Goal: Information Seeking & Learning: Learn about a topic

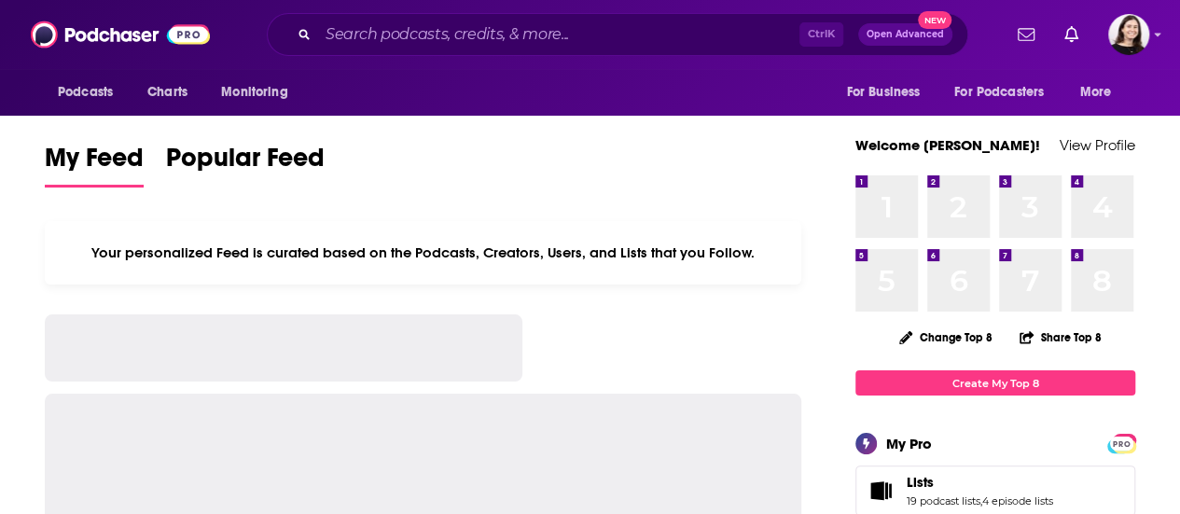
click at [512, 38] on input "Search podcasts, credits, & more..." at bounding box center [558, 35] width 481 height 30
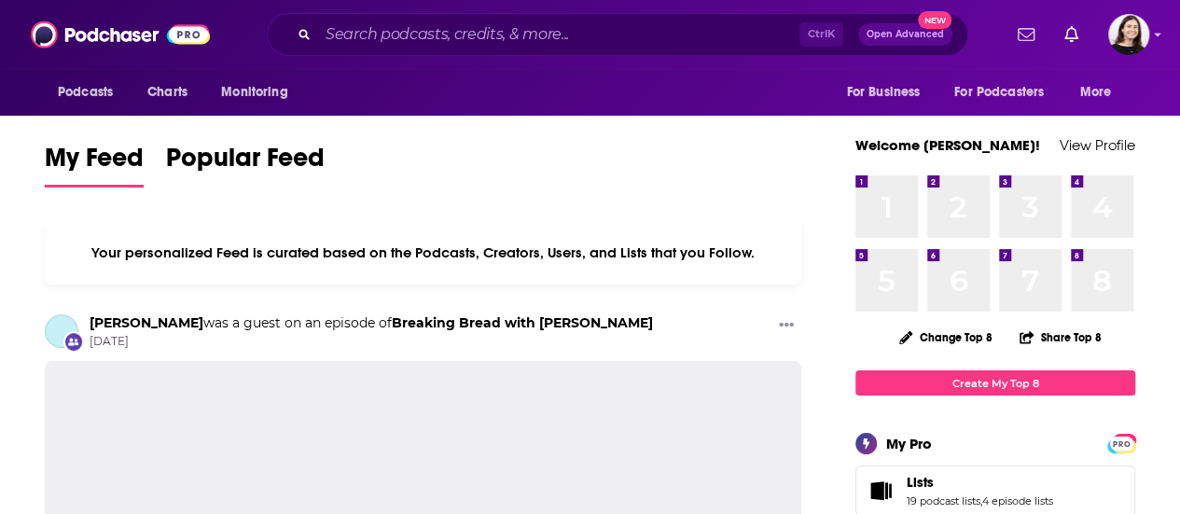
click at [648, 160] on div "My Feed Popular Feed" at bounding box center [423, 164] width 757 height 53
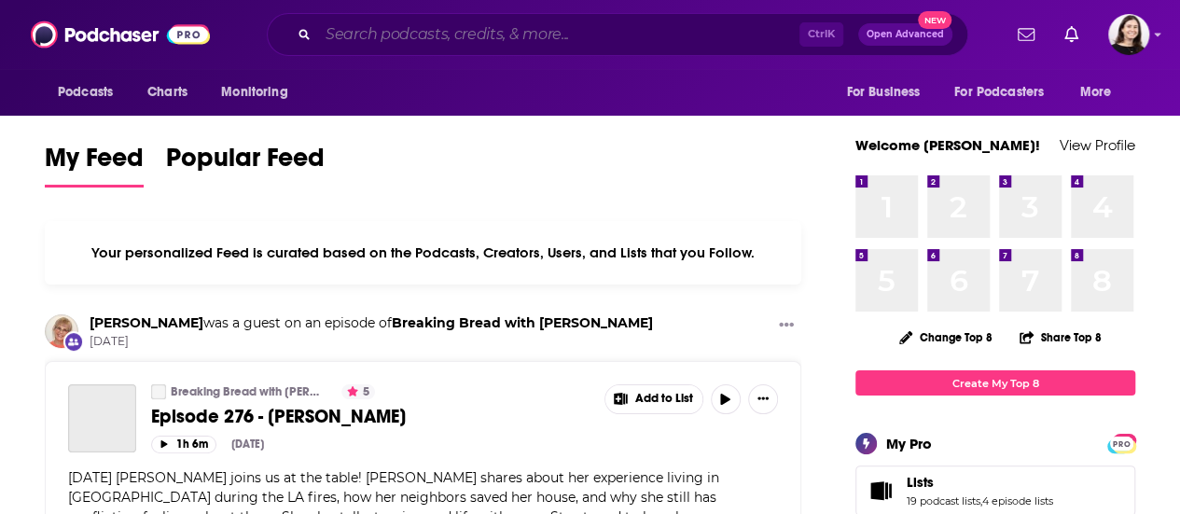
click at [601, 35] on input "Search podcasts, credits, & more..." at bounding box center [558, 35] width 481 height 30
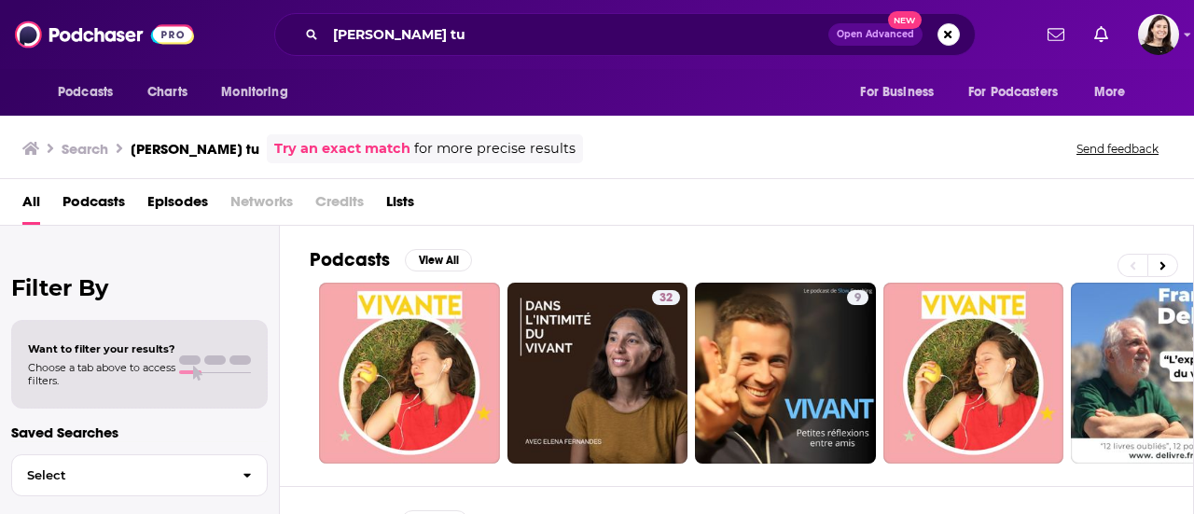
click at [511, 21] on div "[PERSON_NAME] tu Open Advanced New" at bounding box center [625, 34] width 702 height 43
click at [513, 32] on input "[PERSON_NAME] tu" at bounding box center [577, 35] width 503 height 30
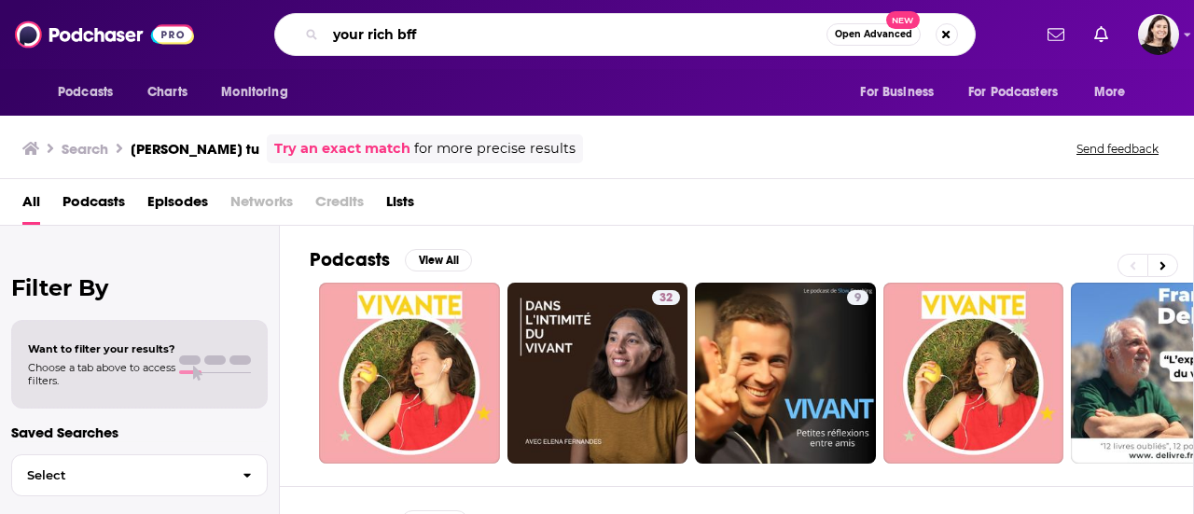
type input "your rich bff"
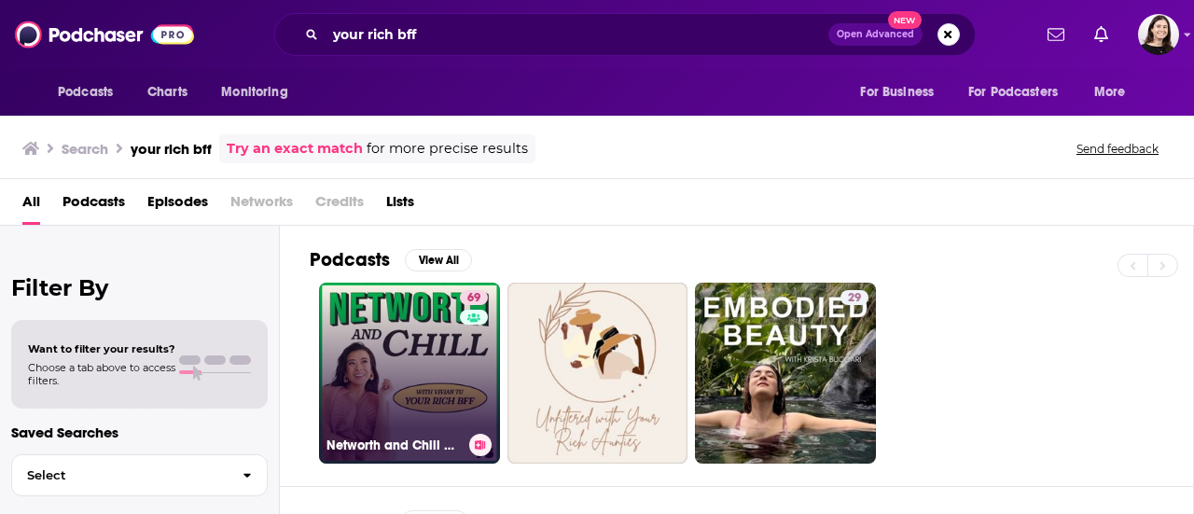
click at [426, 331] on link "69 [PERSON_NAME] and Chill with Your Rich BFF" at bounding box center [409, 373] width 181 height 181
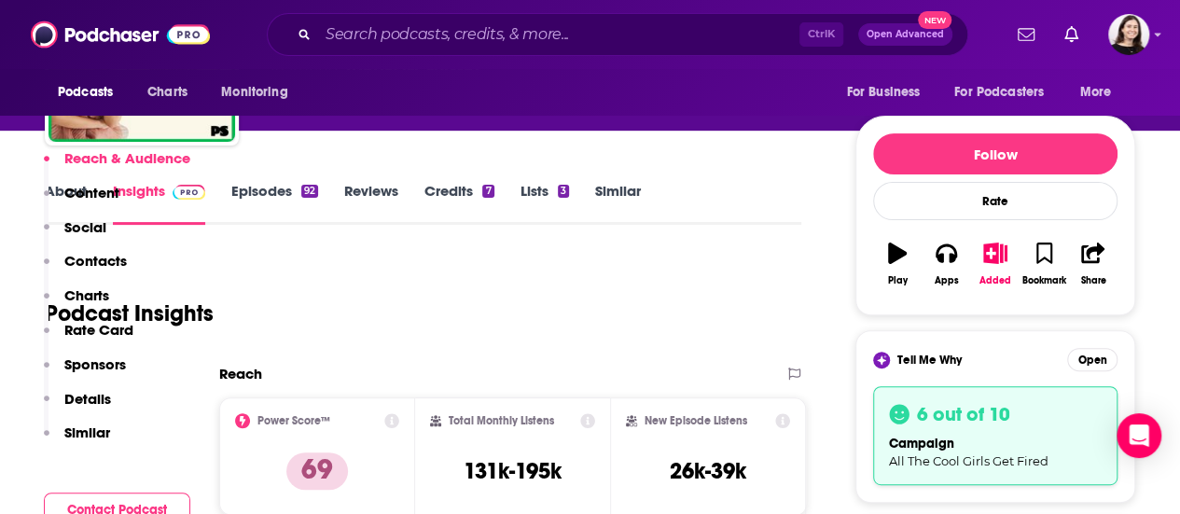
scroll to position [373, 0]
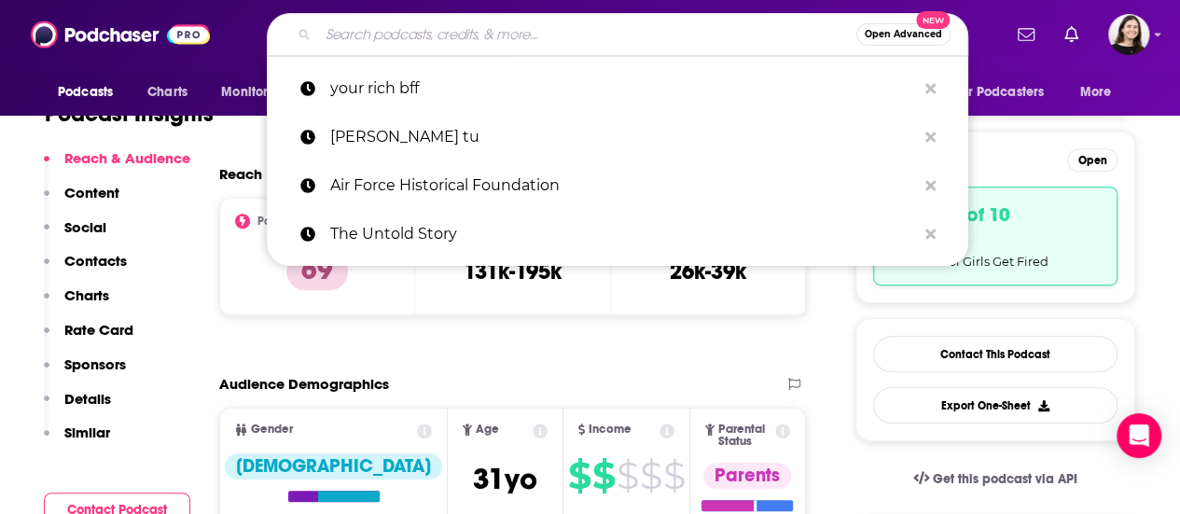
click at [645, 38] on input "Search podcasts, credits, & more..." at bounding box center [587, 35] width 538 height 30
paste input "In Her Words"
type input "In Her Words"
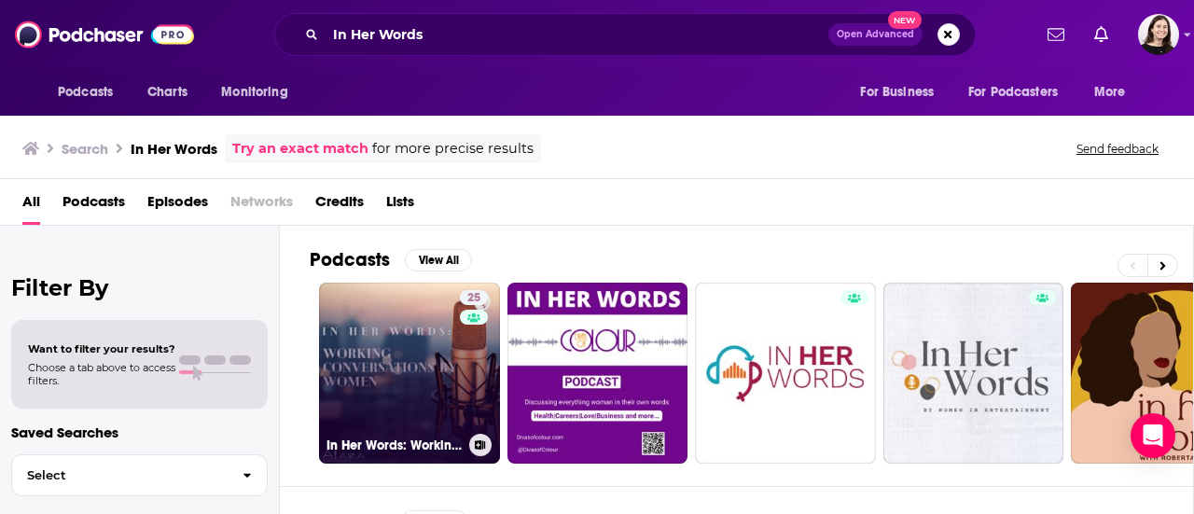
click at [426, 382] on link "25 In Her Words: Working Conversations by Women" at bounding box center [409, 373] width 181 height 181
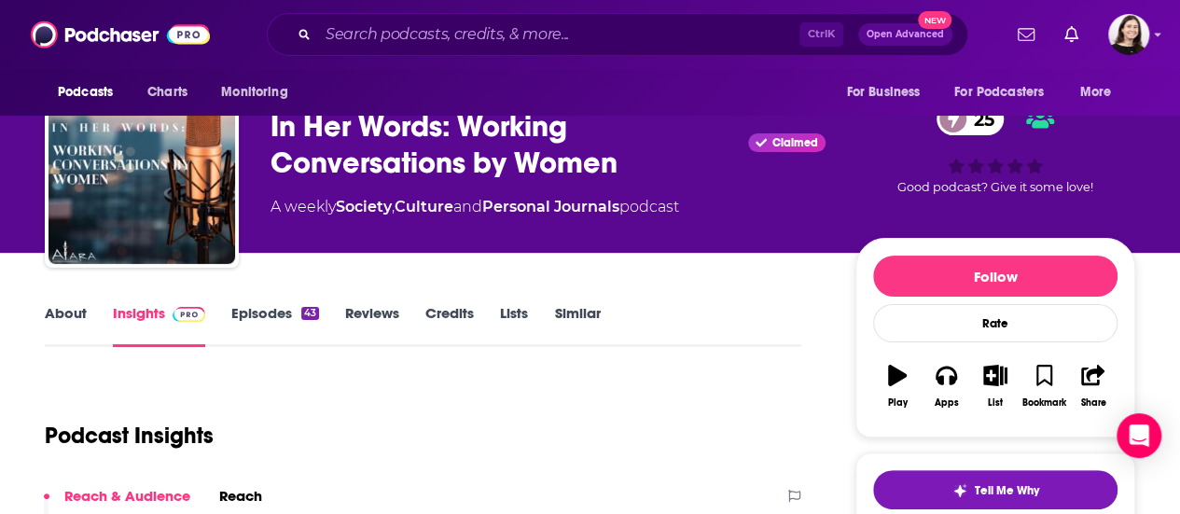
scroll to position [93, 0]
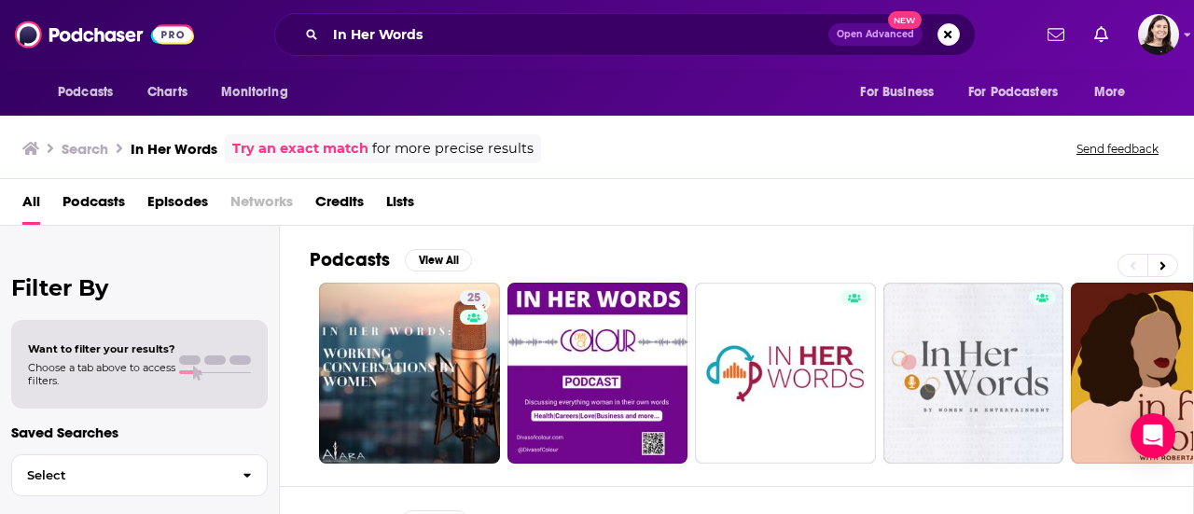
click at [526, 50] on div "In Her Words Open Advanced New" at bounding box center [625, 34] width 702 height 43
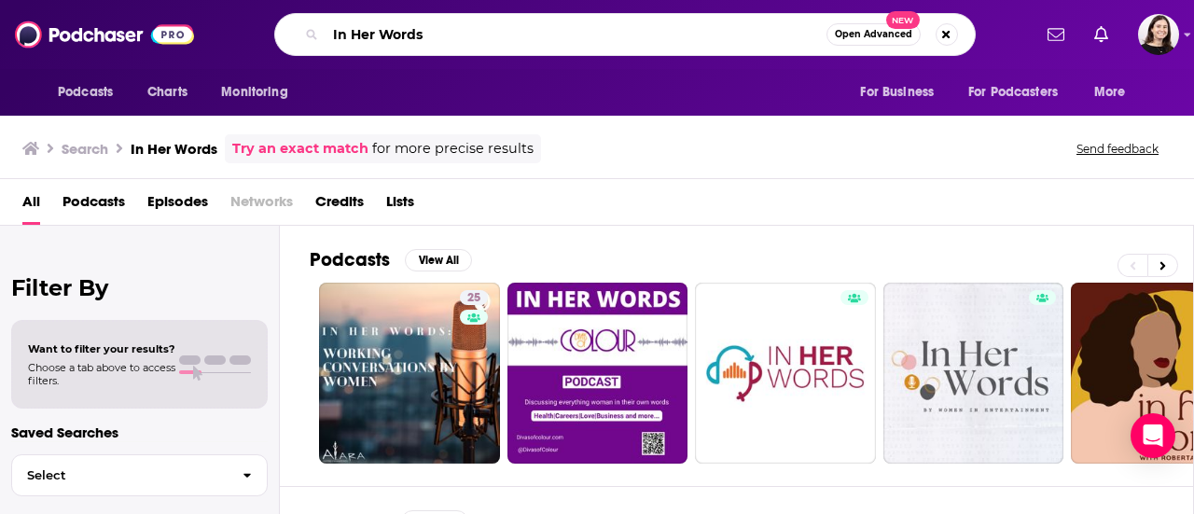
click at [521, 46] on input "In Her Words" at bounding box center [576, 35] width 501 height 30
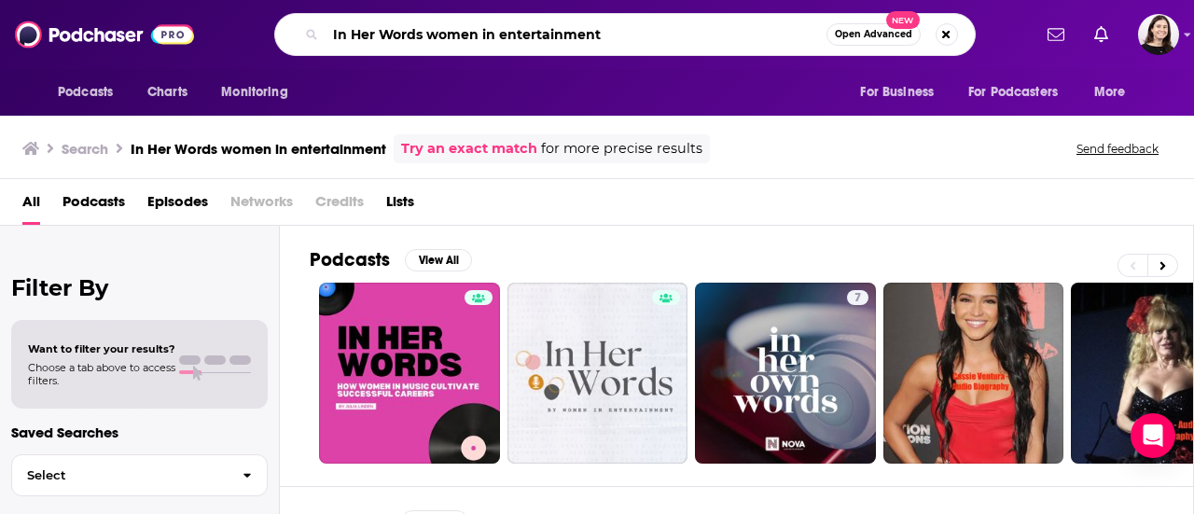
drag, startPoint x: 427, startPoint y: 31, endPoint x: 284, endPoint y: 21, distance: 144.1
click at [284, 21] on div "In Her Words women in entertainment Open Advanced New" at bounding box center [625, 34] width 702 height 43
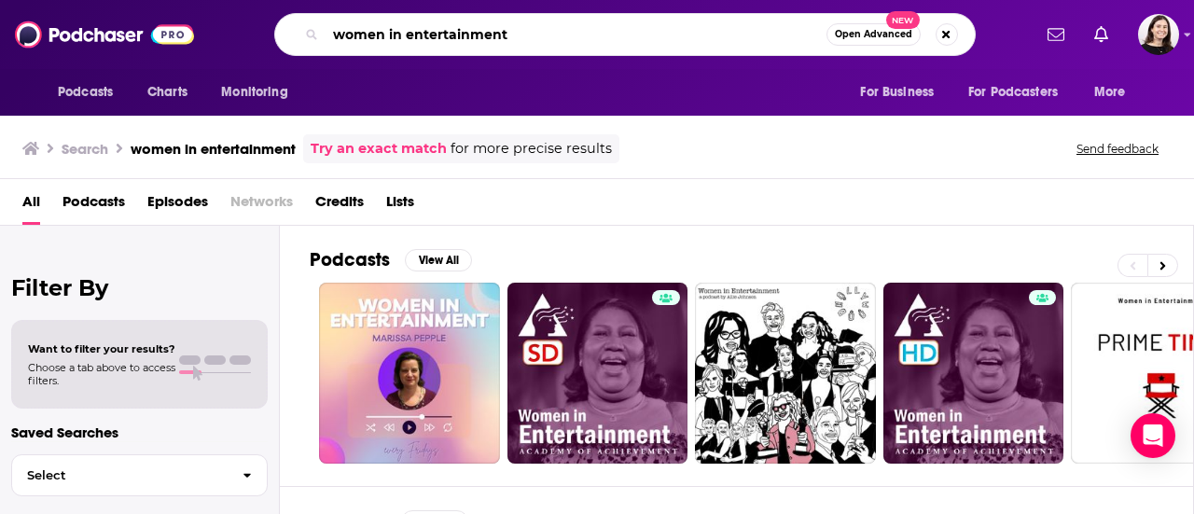
drag, startPoint x: 565, startPoint y: 21, endPoint x: 230, endPoint y: 35, distance: 336.2
click at [230, 35] on div "women in entertainment Open Advanced New" at bounding box center [624, 34] width 813 height 43
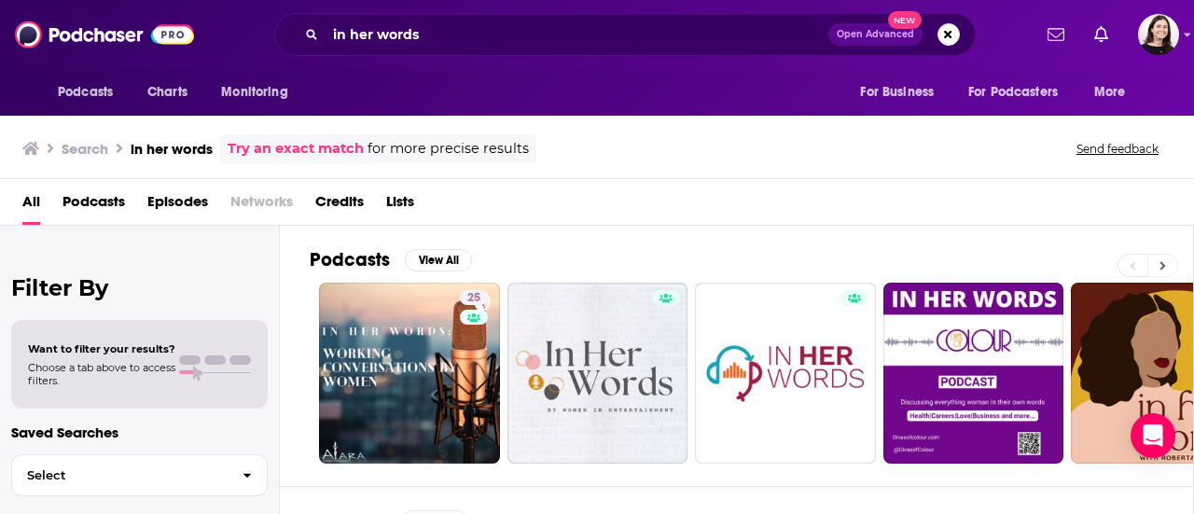
click at [1168, 260] on button at bounding box center [1163, 265] width 31 height 23
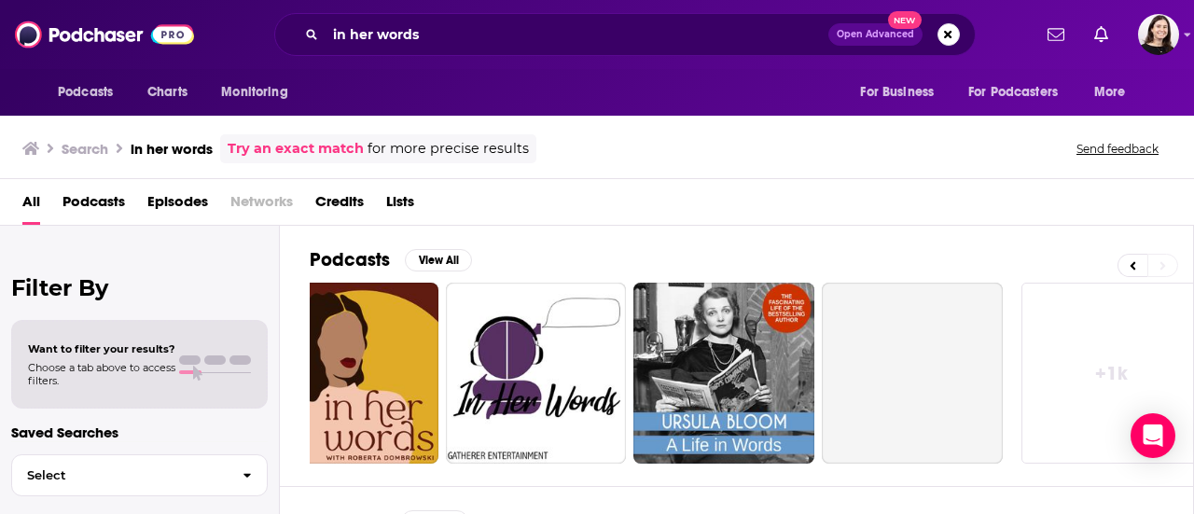
scroll to position [0, 829]
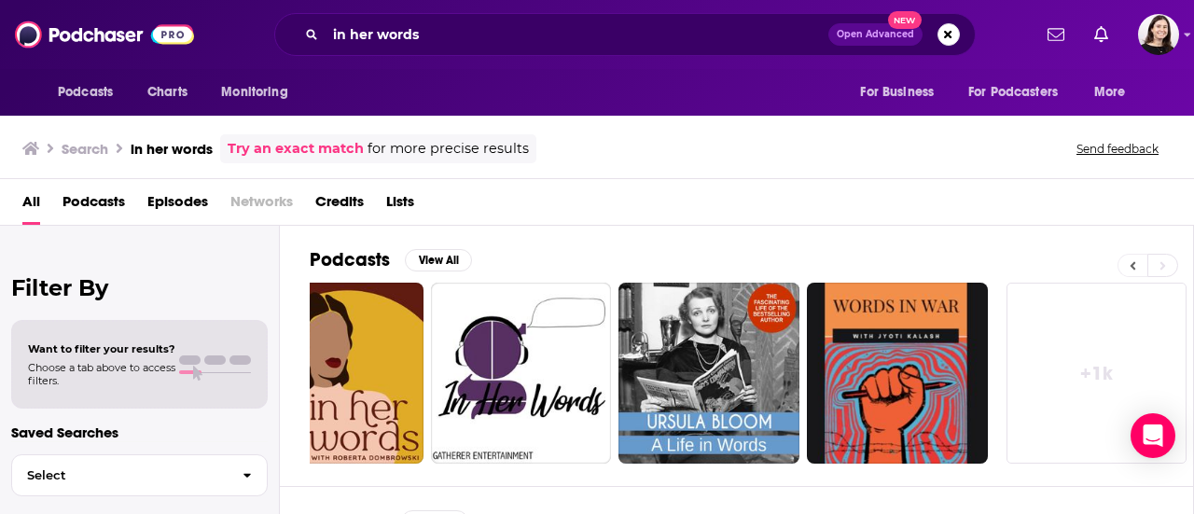
click at [1136, 272] on button at bounding box center [1133, 265] width 30 height 23
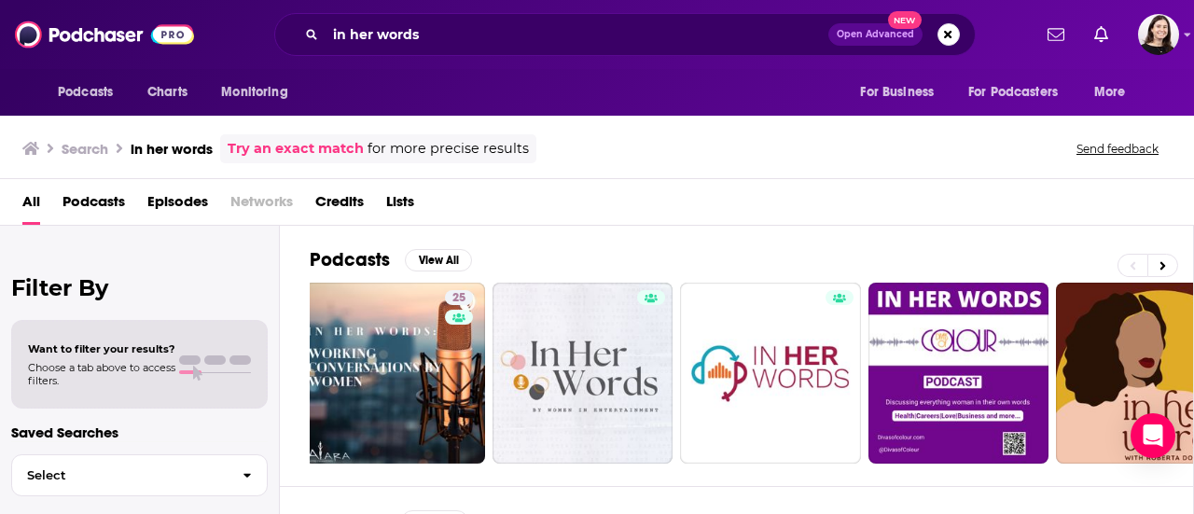
scroll to position [0, 0]
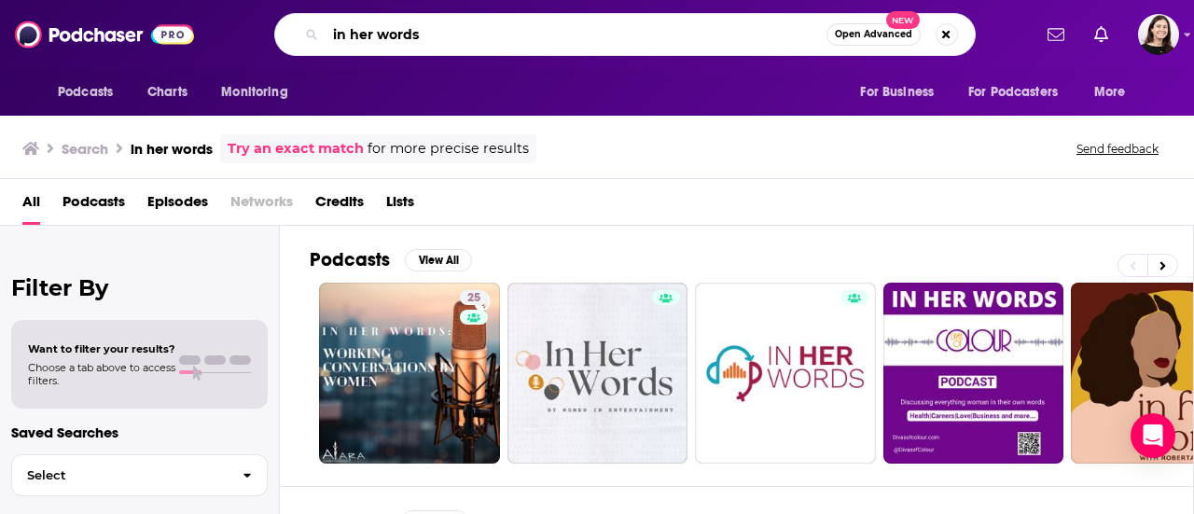
click at [603, 36] on input "in her words" at bounding box center [576, 35] width 501 height 30
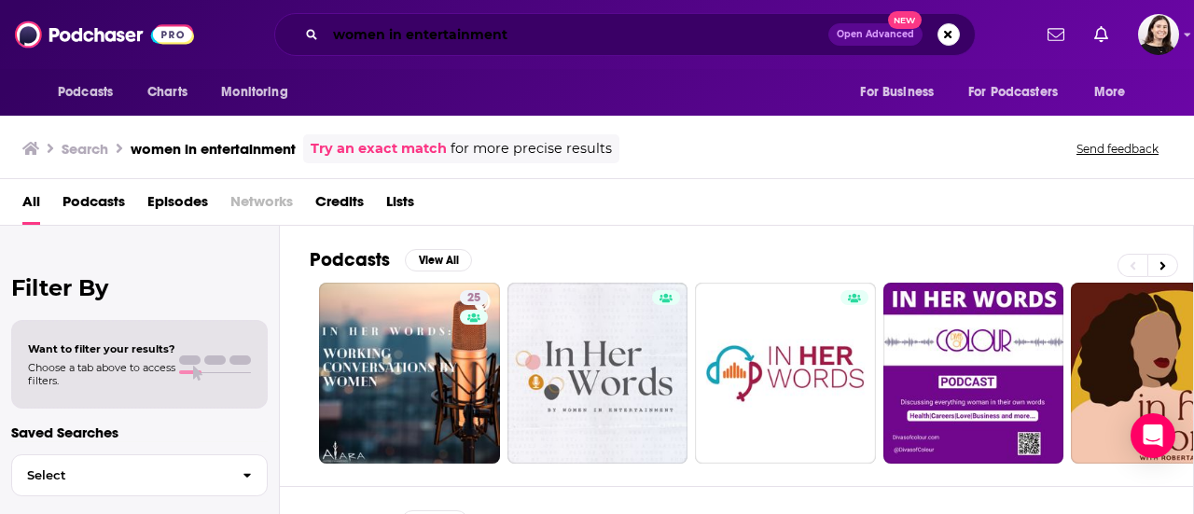
click at [653, 36] on input "women in entertainment" at bounding box center [577, 35] width 503 height 30
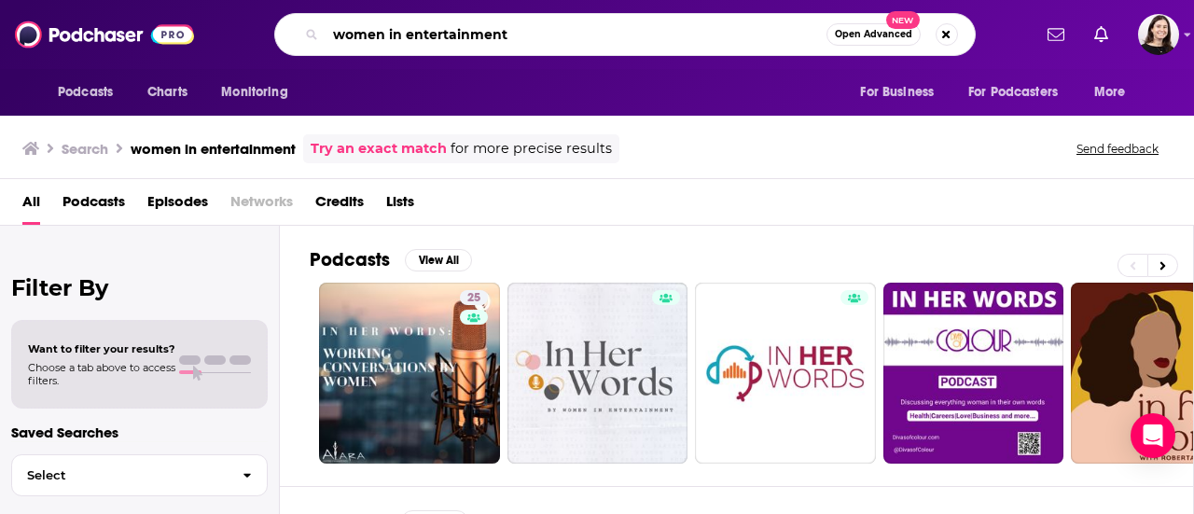
click at [646, 32] on input "women in entertainment" at bounding box center [576, 35] width 501 height 30
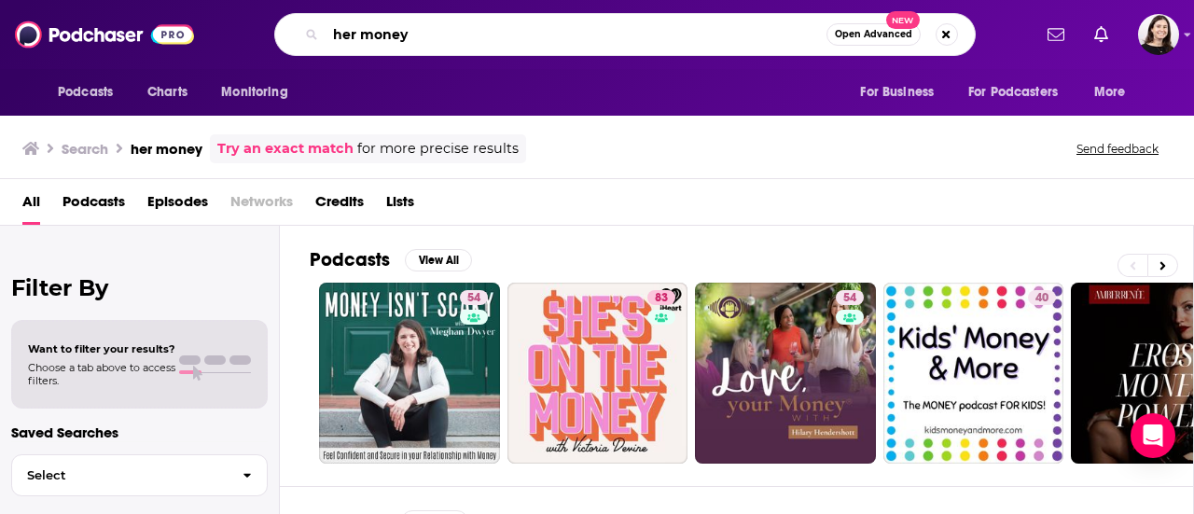
click at [436, 46] on input "her money" at bounding box center [576, 35] width 501 height 30
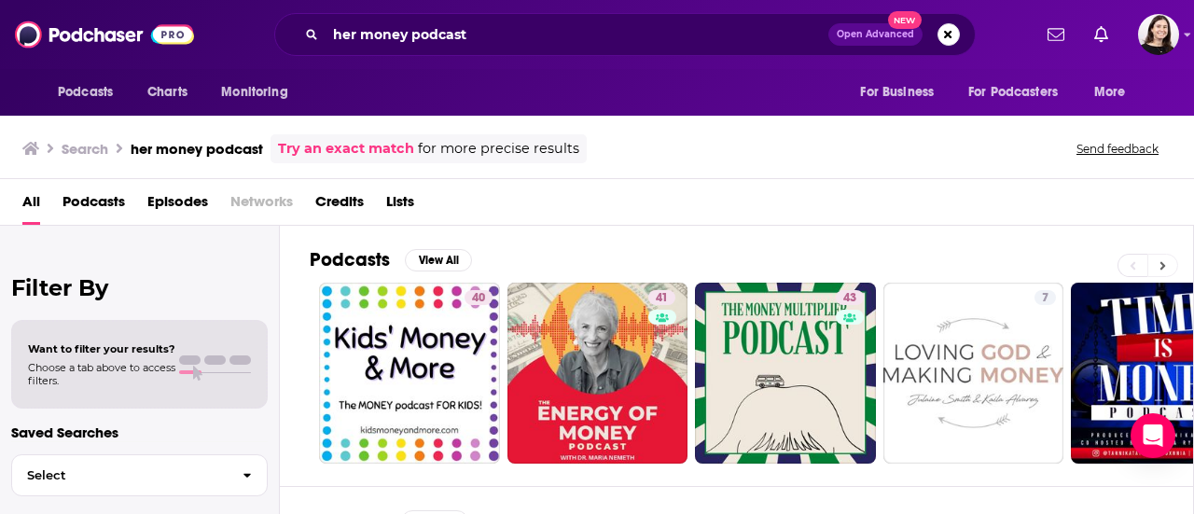
click at [1163, 268] on icon at bounding box center [1163, 265] width 7 height 13
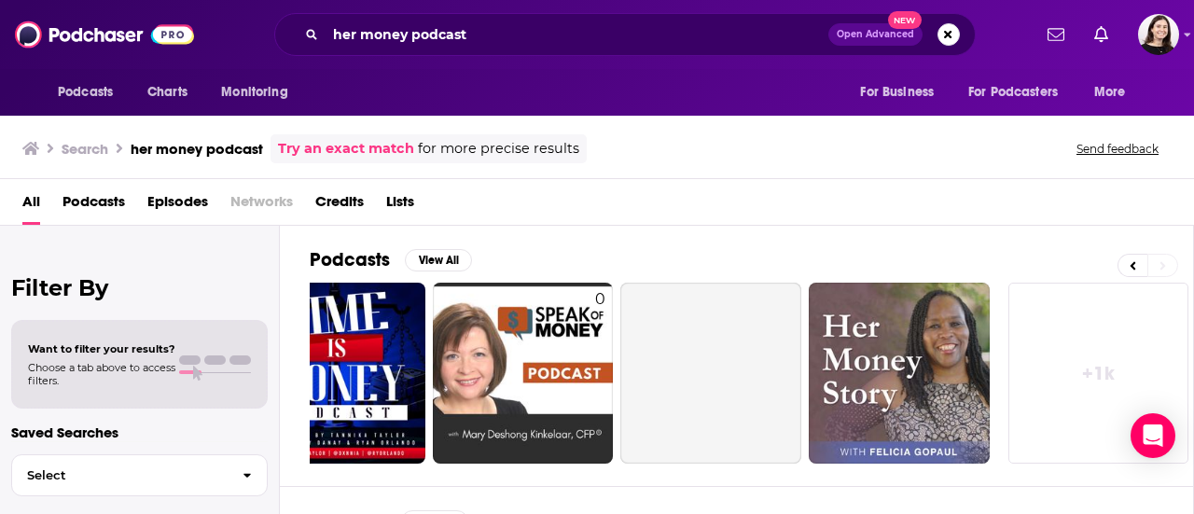
scroll to position [0, 829]
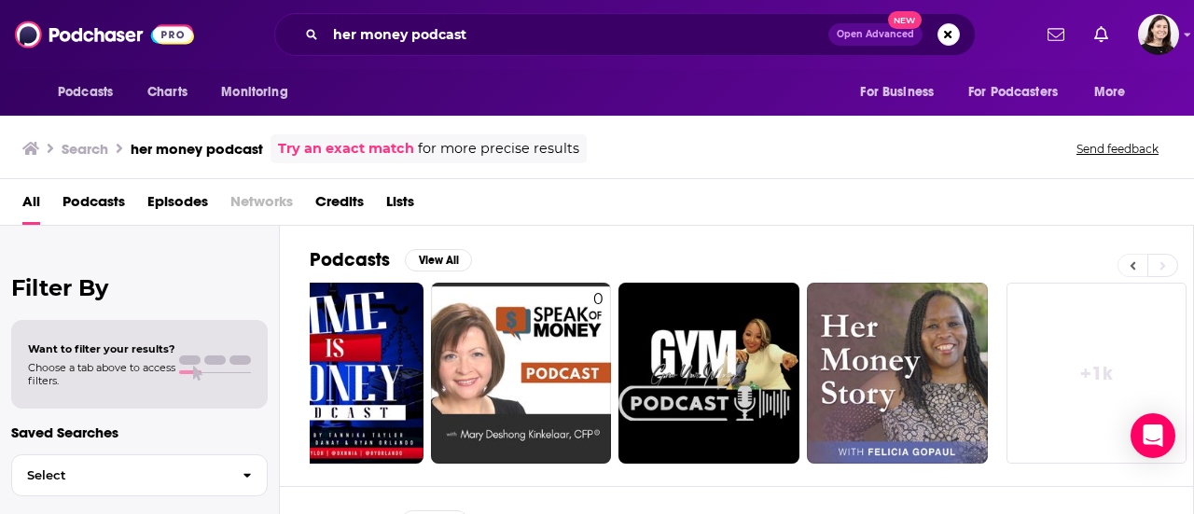
click at [1134, 265] on icon at bounding box center [1134, 265] width 6 height 8
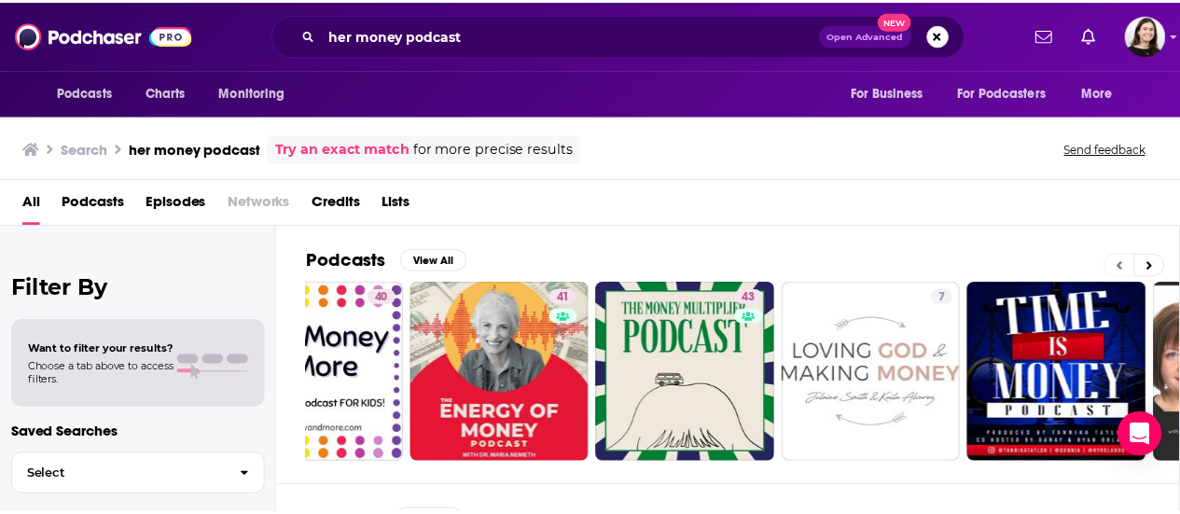
scroll to position [0, 0]
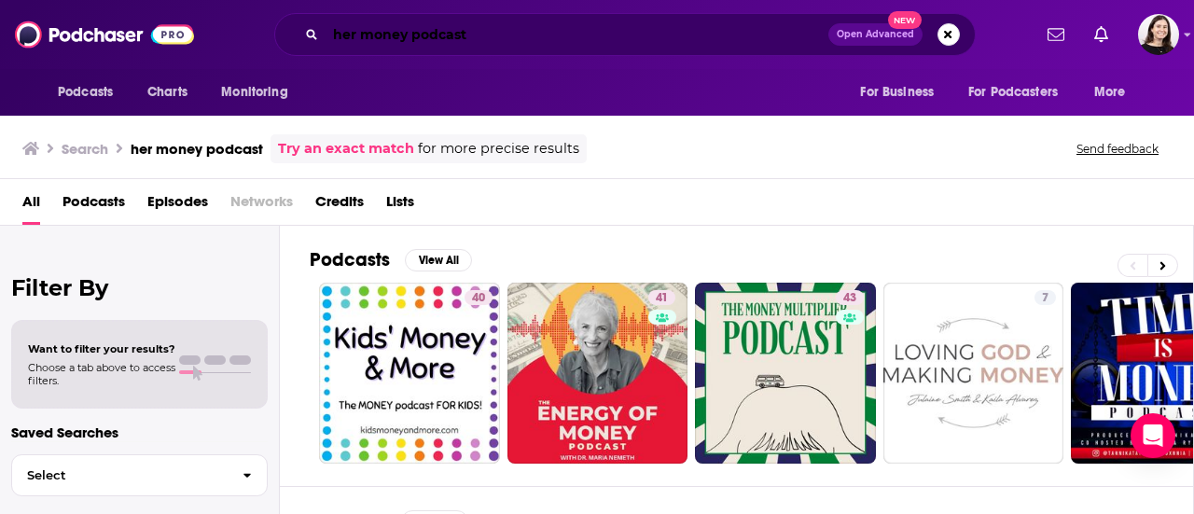
drag, startPoint x: 646, startPoint y: 49, endPoint x: 628, endPoint y: 35, distance: 22.6
click at [646, 49] on div "her money podcast Open Advanced New" at bounding box center [625, 34] width 702 height 43
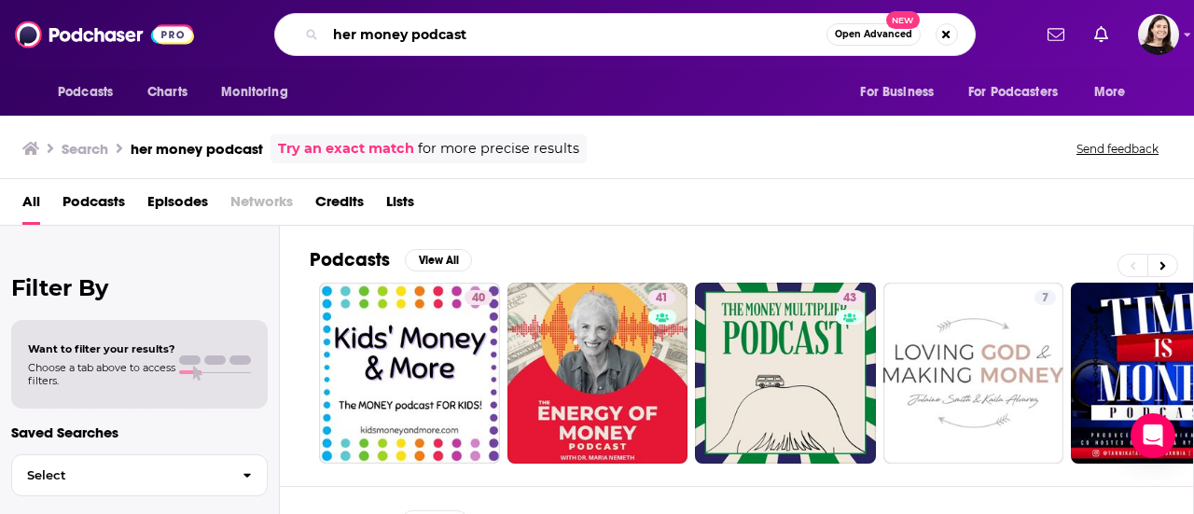
click at [628, 35] on input "her money podcast" at bounding box center [576, 35] width 501 height 30
paste input "HerMoney with [PERSON_NAME]"
type input "HerMoney with [PERSON_NAME]"
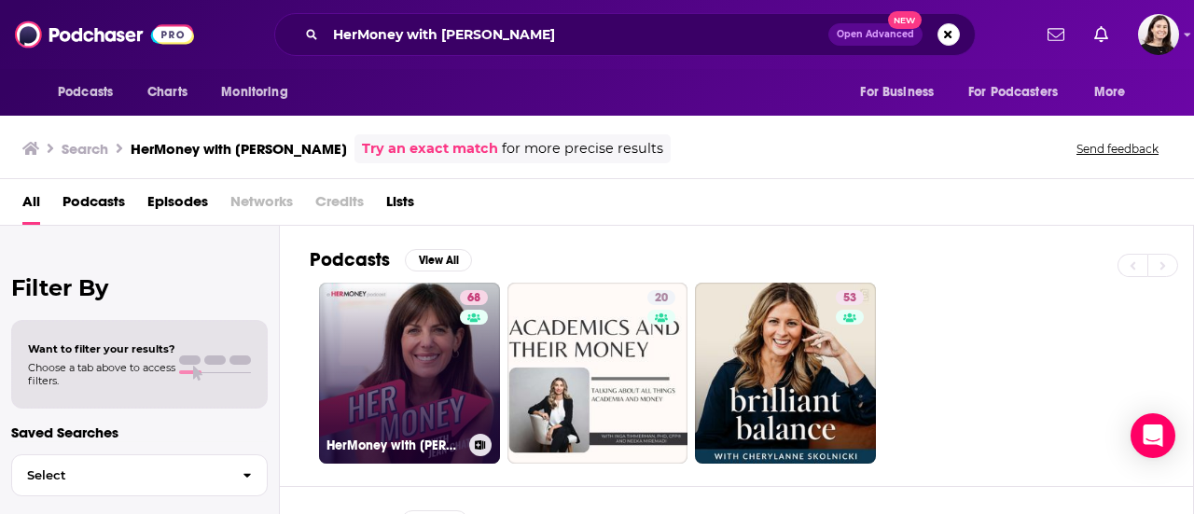
click at [427, 366] on link "68 HerMoney with [PERSON_NAME]" at bounding box center [409, 373] width 181 height 181
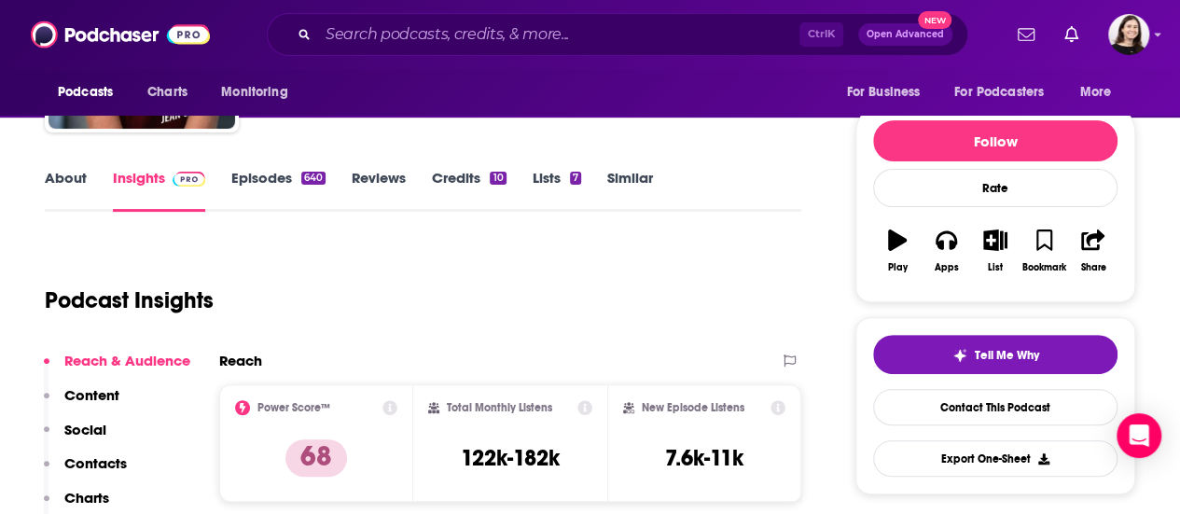
scroll to position [280, 0]
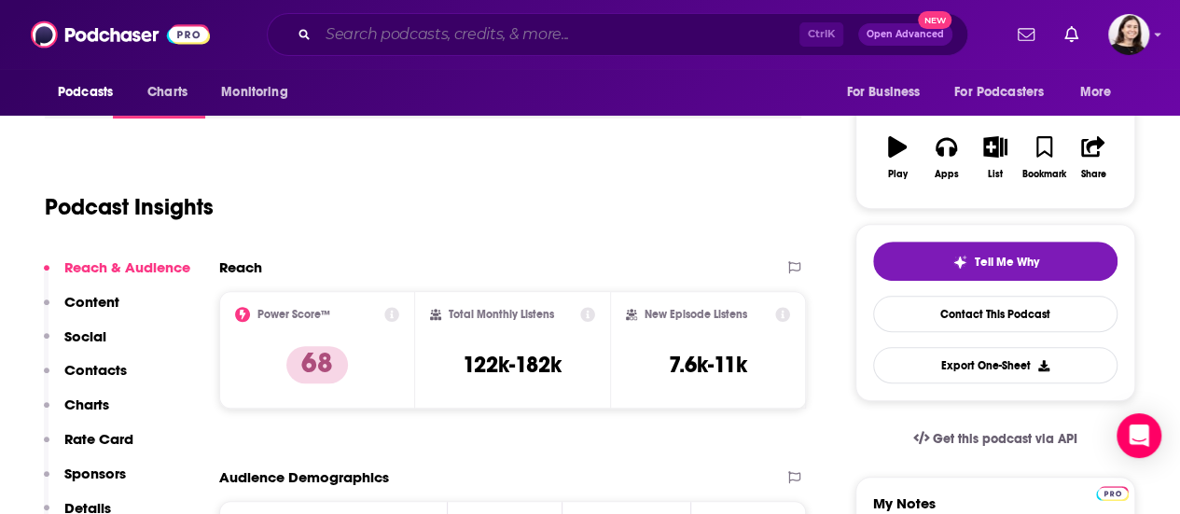
click at [551, 41] on input "Search podcasts, credits, & more..." at bounding box center [558, 35] width 481 height 30
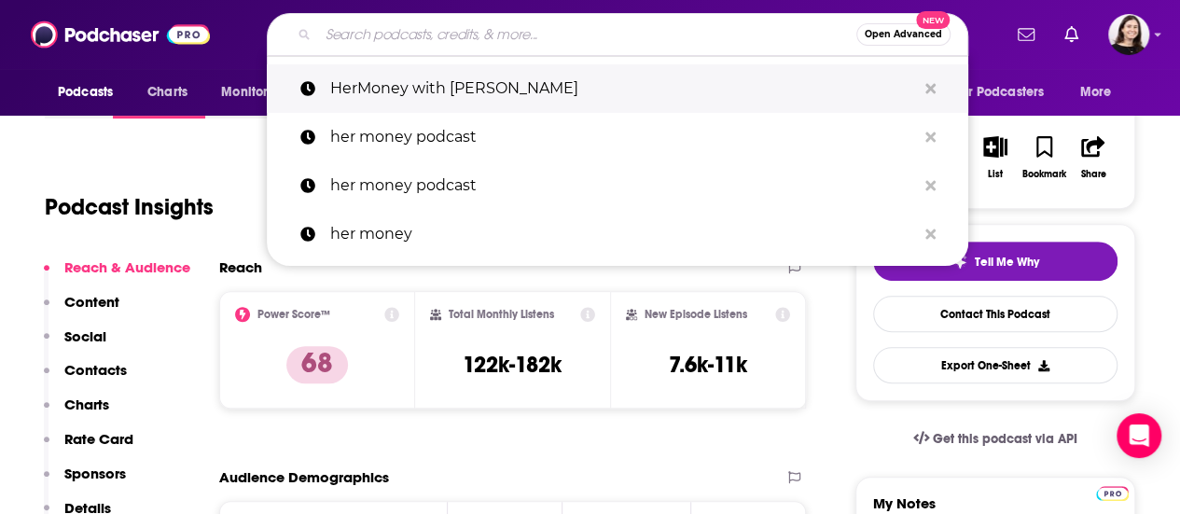
paste input "HOW SHE DOES IT WITH [PERSON_NAME]"
type input "HOW SHE DOES IT WITH [PERSON_NAME]"
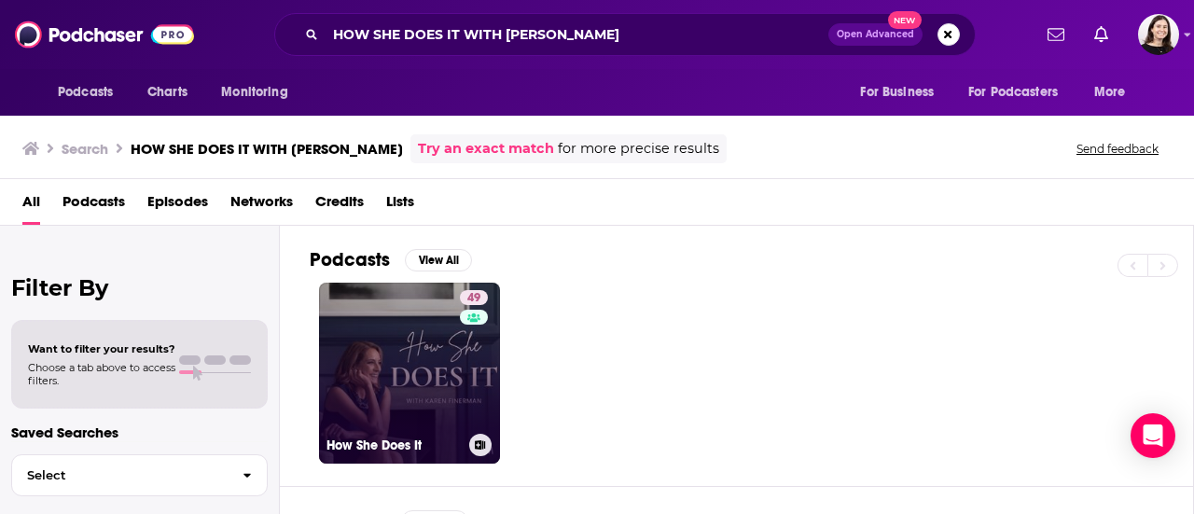
click at [419, 337] on link "49 How She Does It" at bounding box center [409, 373] width 181 height 181
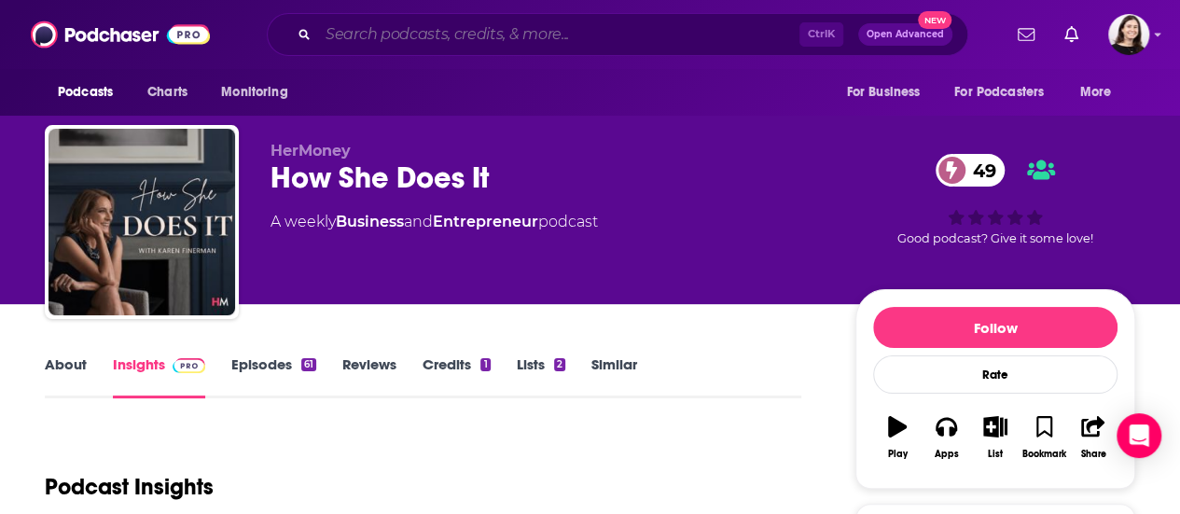
click at [551, 33] on input "Search podcasts, credits, & more..." at bounding box center [558, 35] width 481 height 30
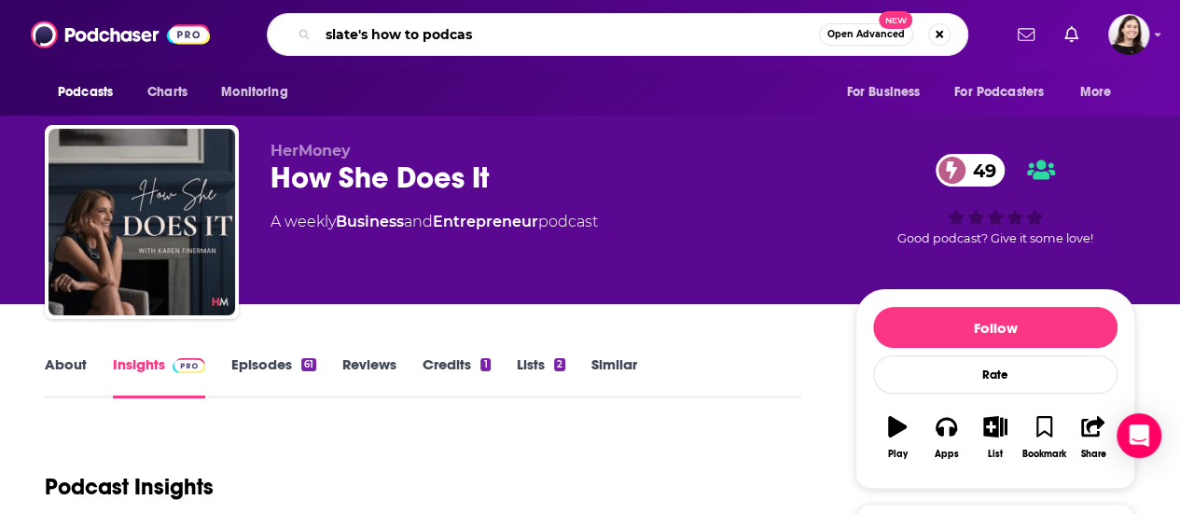
type input "slate's how to podcast"
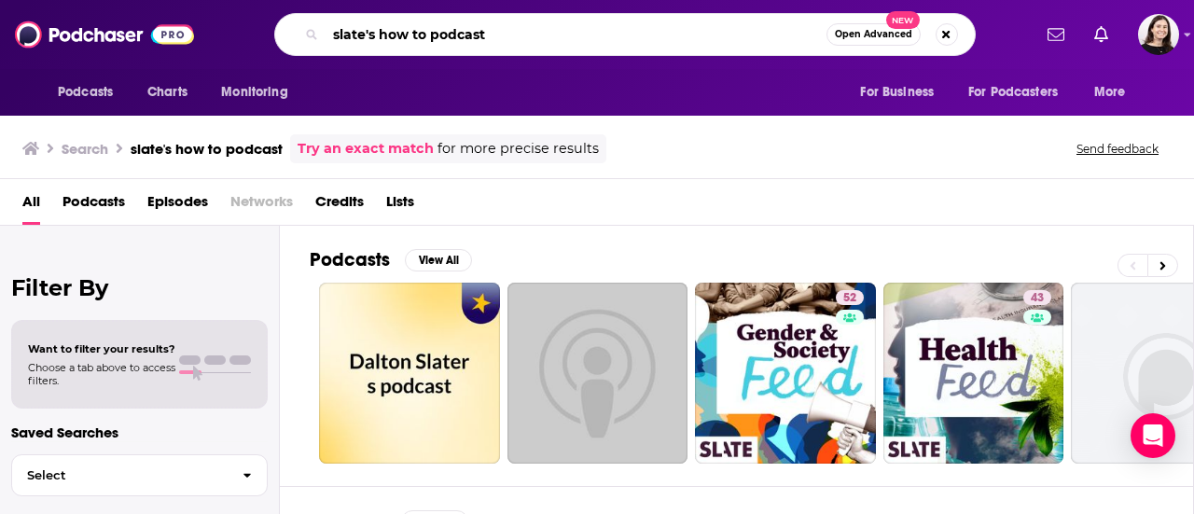
drag, startPoint x: 524, startPoint y: 33, endPoint x: 406, endPoint y: 35, distance: 118.5
click at [406, 35] on input "slate's how to podcast" at bounding box center [576, 35] width 501 height 30
type input "s"
type input "how to!"
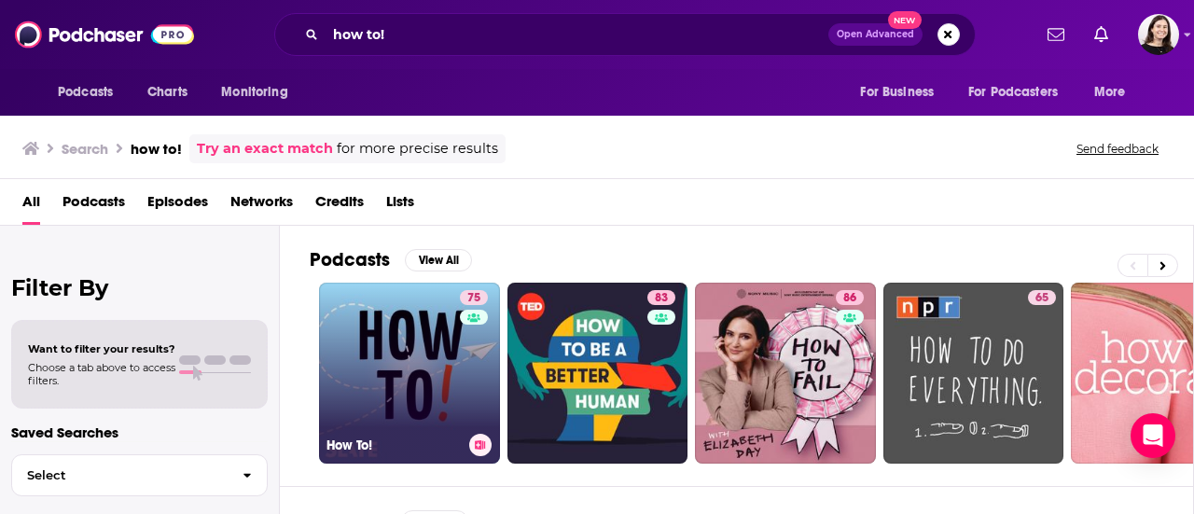
click at [405, 324] on link "75 How To!" at bounding box center [409, 373] width 181 height 181
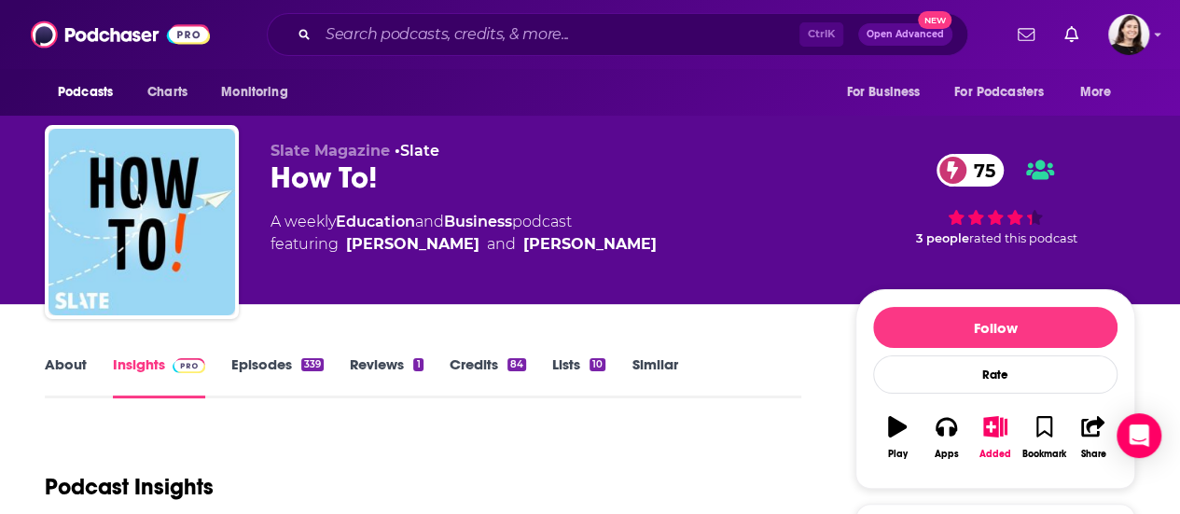
scroll to position [187, 0]
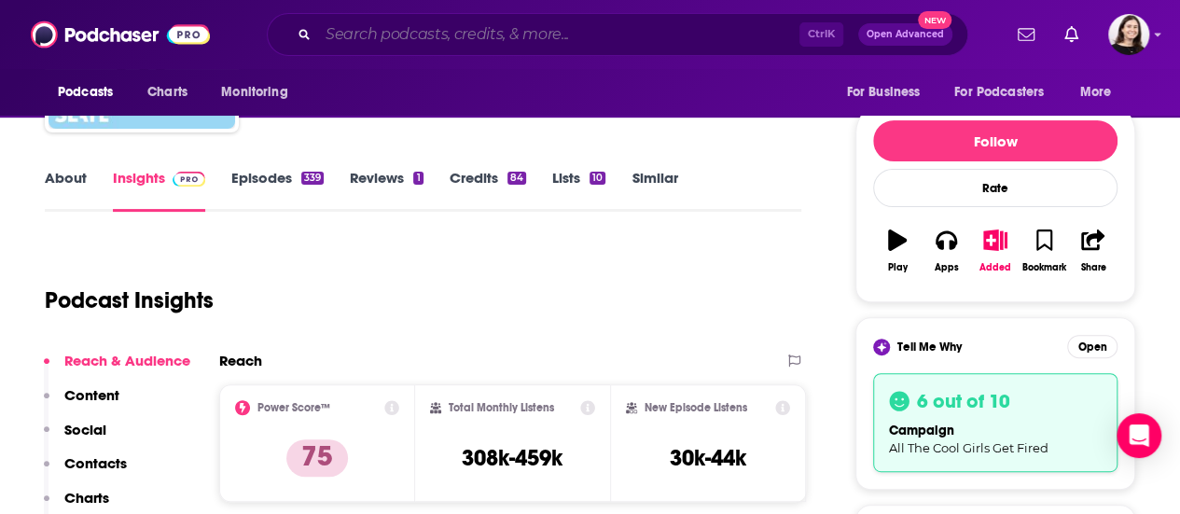
click at [531, 22] on input "Search podcasts, credits, & more..." at bounding box center [558, 35] width 481 height 30
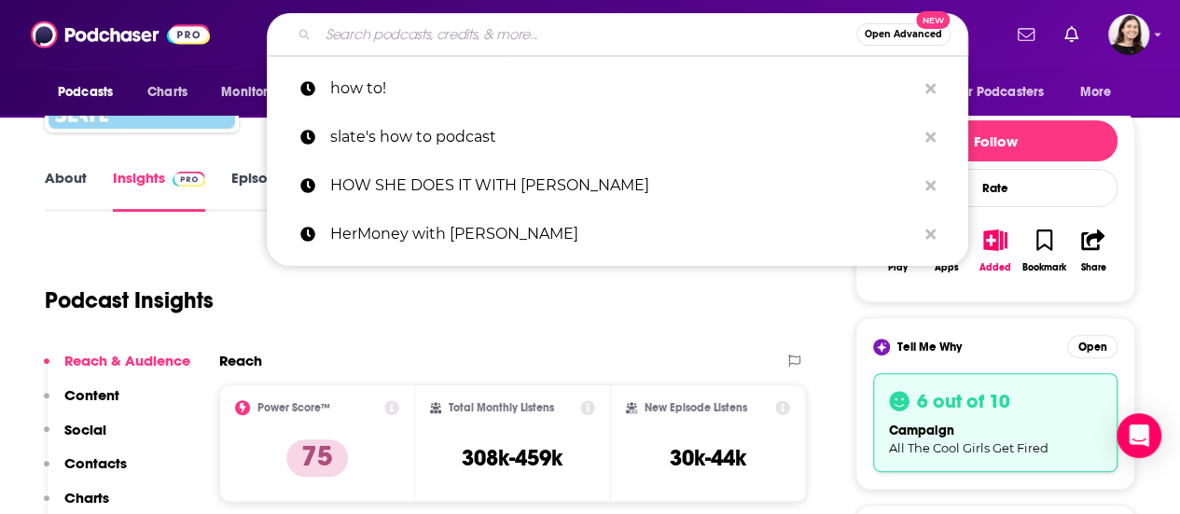
paste input "n Her Words"
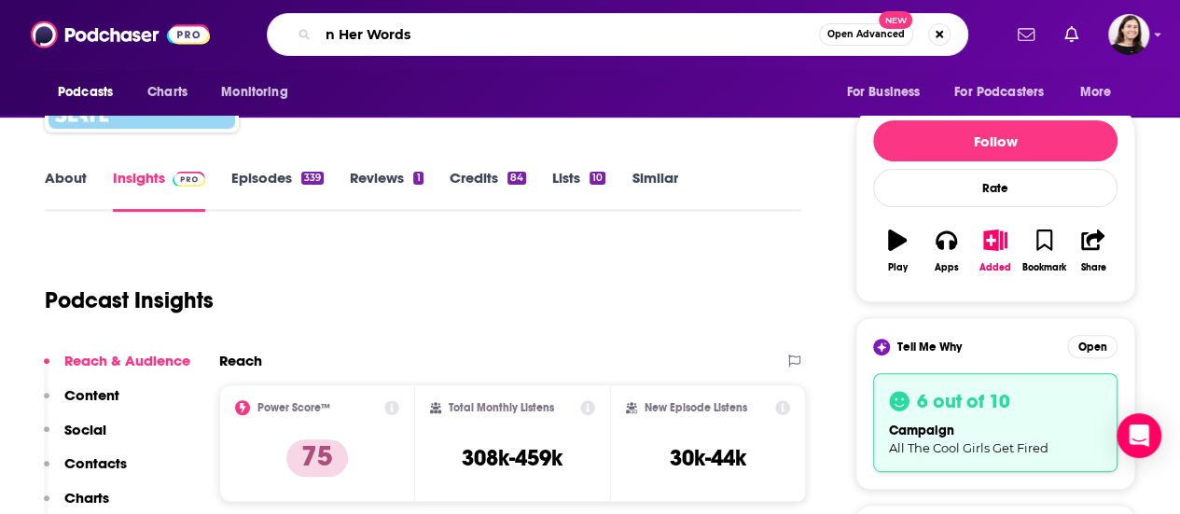
click at [328, 36] on input "n Her Words" at bounding box center [568, 35] width 501 height 30
type input "in Her Words"
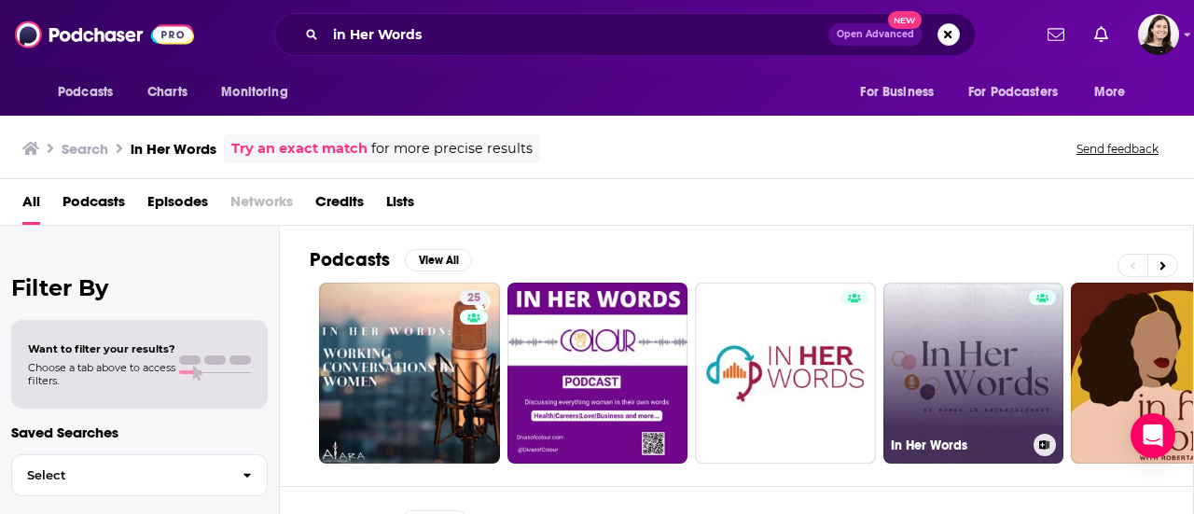
click at [1003, 354] on link "In Her Words" at bounding box center [974, 373] width 181 height 181
